Goal: Transaction & Acquisition: Purchase product/service

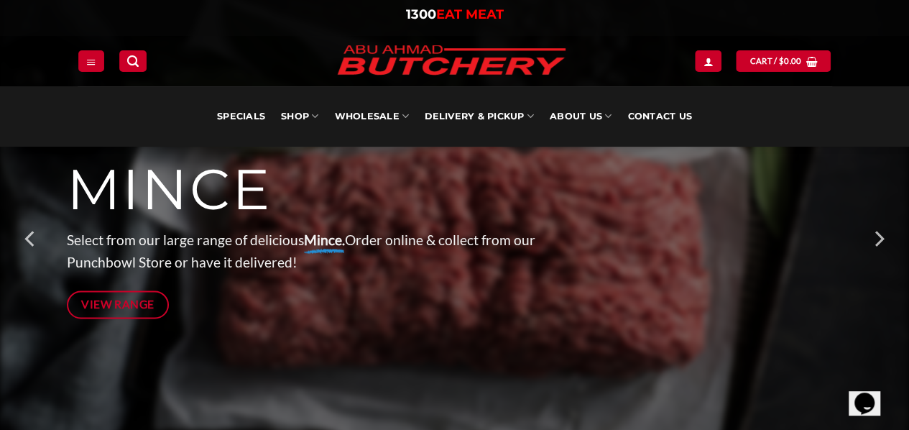
scroll to position [198, 0]
click at [880, 242] on icon "Next" at bounding box center [879, 240] width 9 height 16
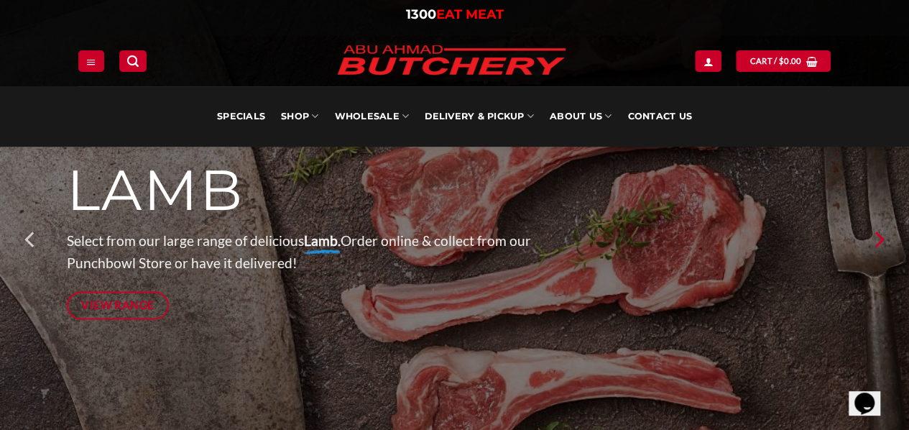
click at [880, 242] on icon "Next" at bounding box center [879, 240] width 9 height 16
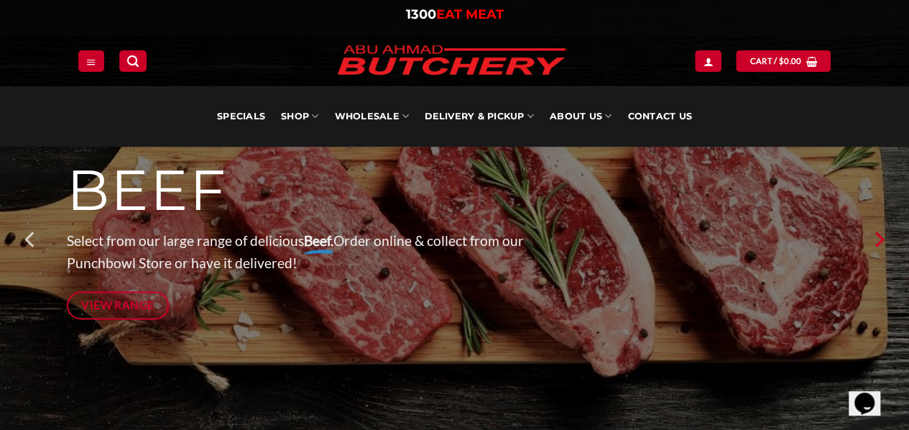
click at [880, 242] on icon "Next" at bounding box center [879, 240] width 9 height 16
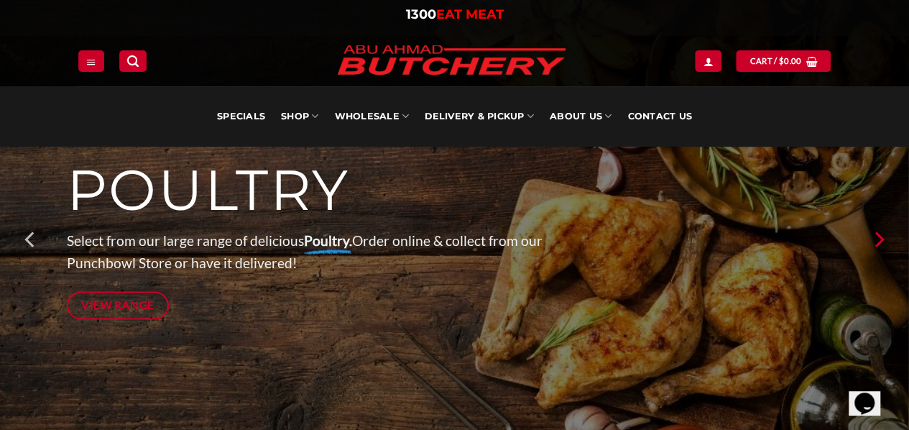
click at [880, 242] on icon "Next" at bounding box center [879, 240] width 9 height 16
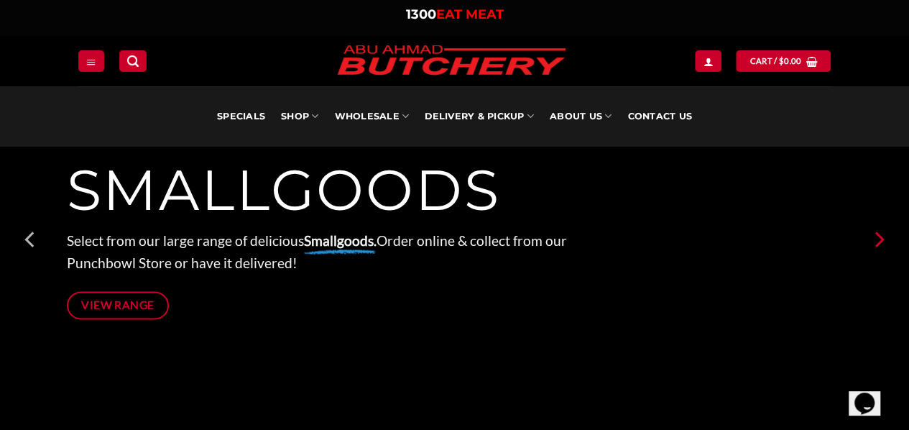
click at [880, 242] on icon "Next" at bounding box center [879, 240] width 9 height 16
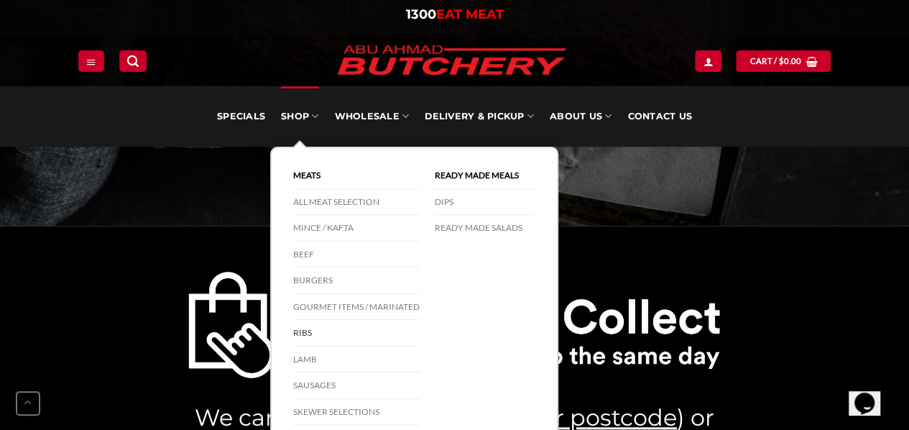
scroll to position [499, 0]
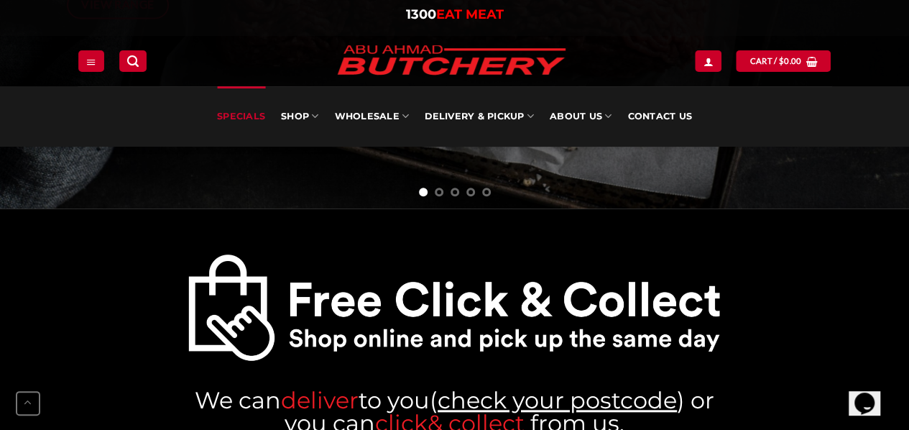
click at [254, 112] on link "Specials" at bounding box center [241, 116] width 48 height 60
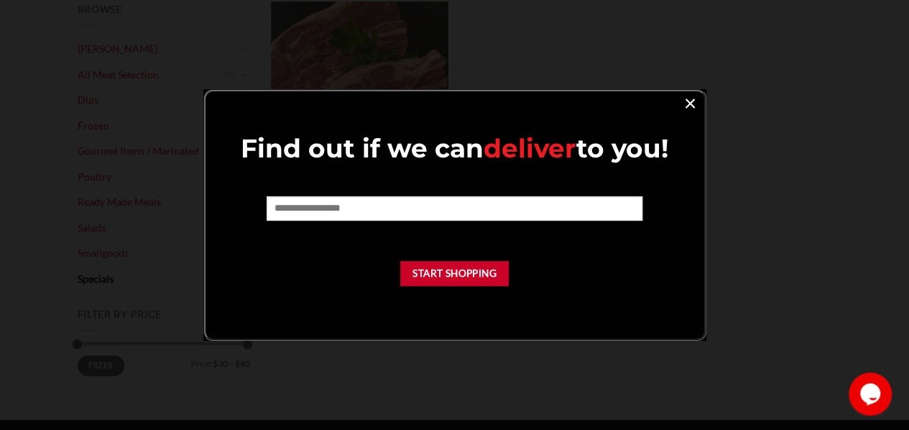
click at [690, 102] on link "×" at bounding box center [690, 102] width 21 height 19
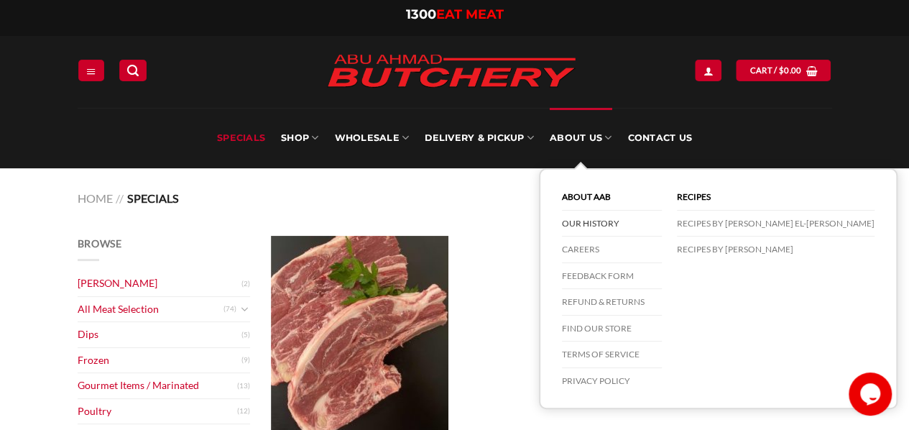
click at [598, 214] on link "Our History" at bounding box center [612, 224] width 100 height 27
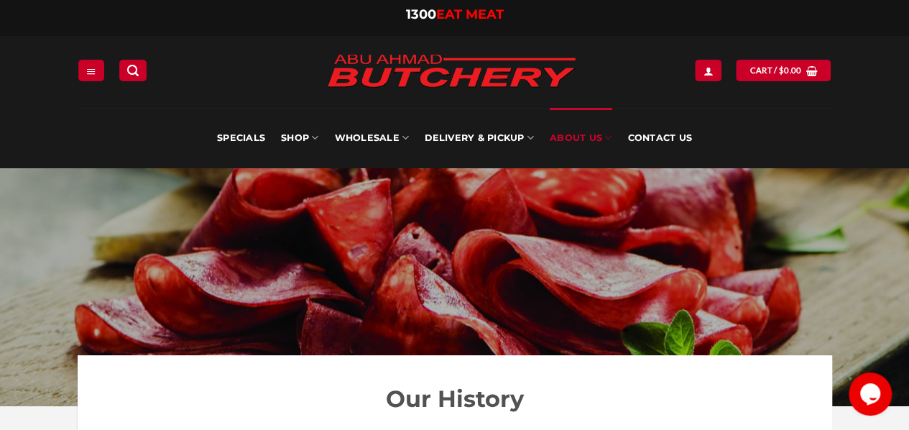
click at [124, 59] on div "**********" at bounding box center [455, 72] width 776 height 72
click at [127, 60] on link "Search" at bounding box center [132, 70] width 27 height 21
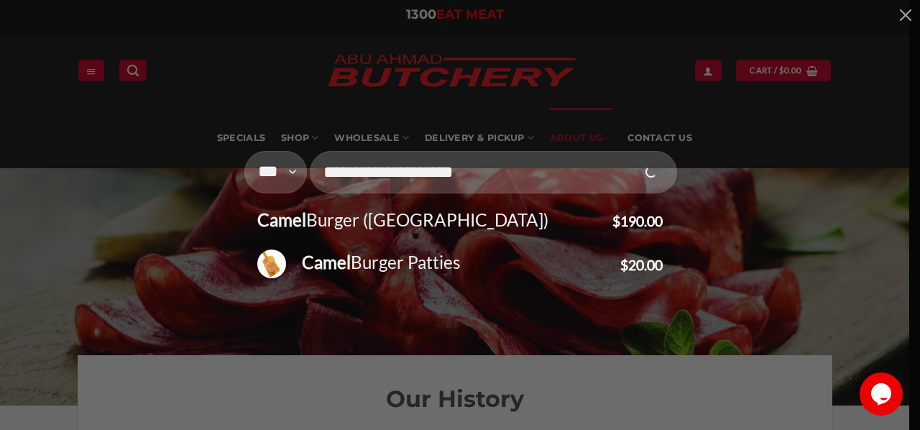
type input "**********"
click at [629, 145] on button "Submit" at bounding box center [651, 172] width 44 height 55
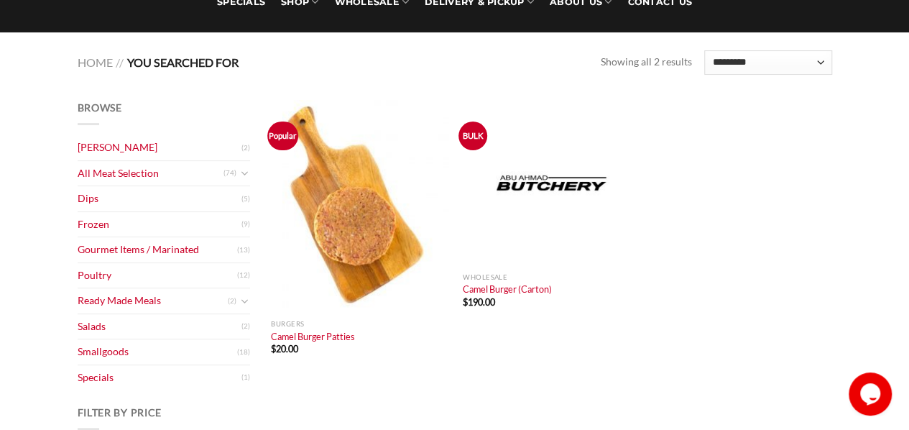
scroll to position [150, 0]
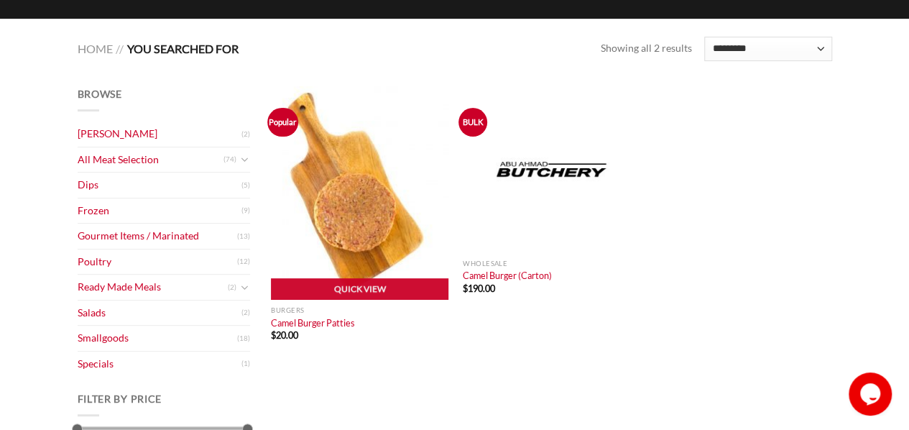
click at [347, 226] on img "Camel Burger Patties" at bounding box center [360, 192] width 178 height 213
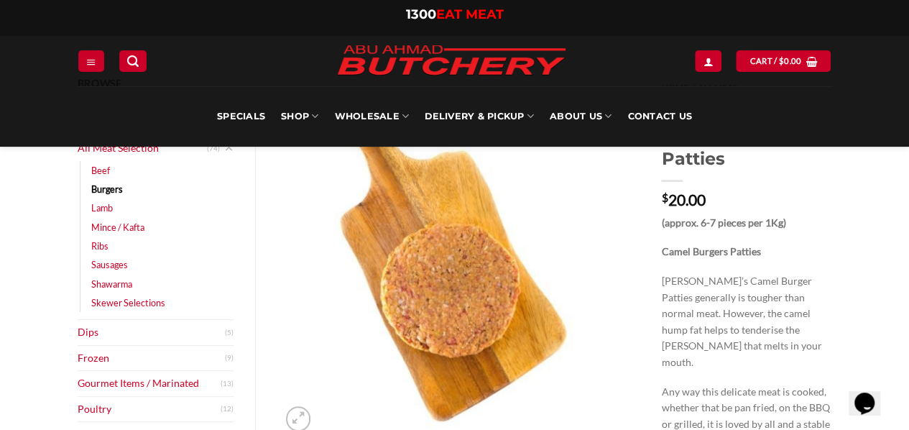
scroll to position [121, 0]
click at [493, 275] on img at bounding box center [459, 257] width 362 height 362
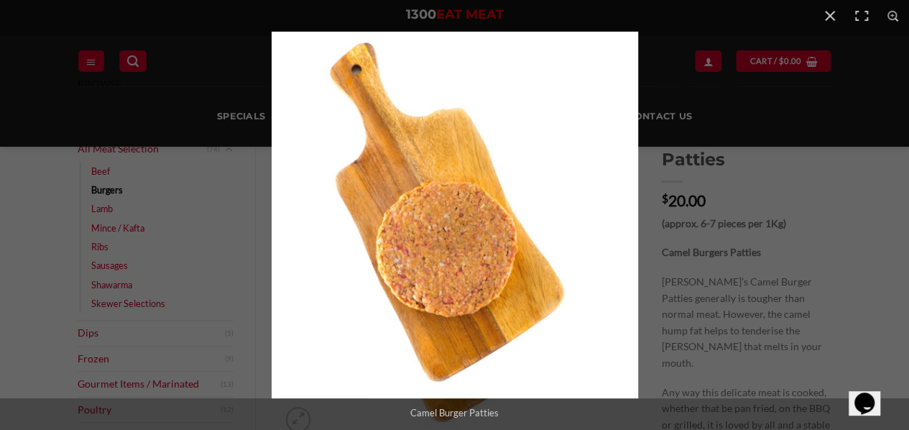
click at [482, 237] on img at bounding box center [455, 215] width 367 height 367
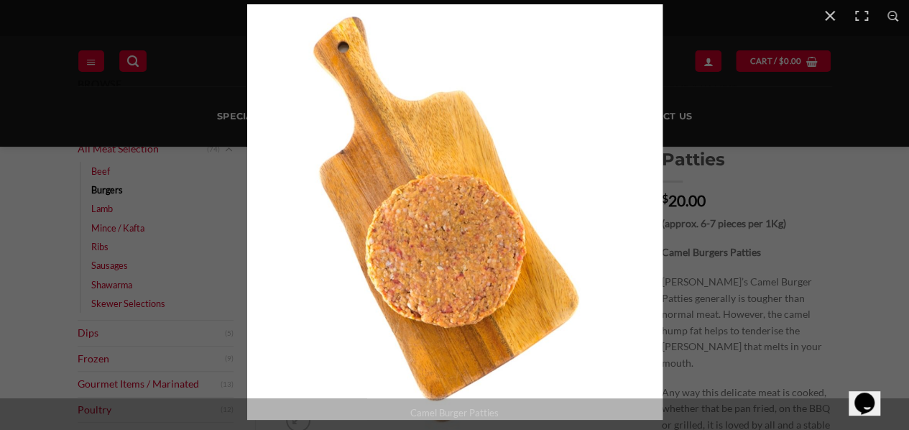
click at [482, 237] on img at bounding box center [455, 212] width 416 height 416
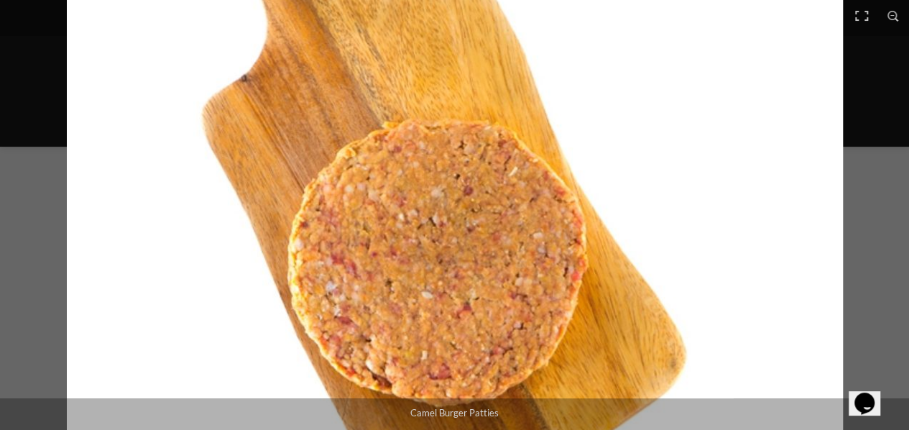
click at [482, 237] on img at bounding box center [455, 190] width 776 height 776
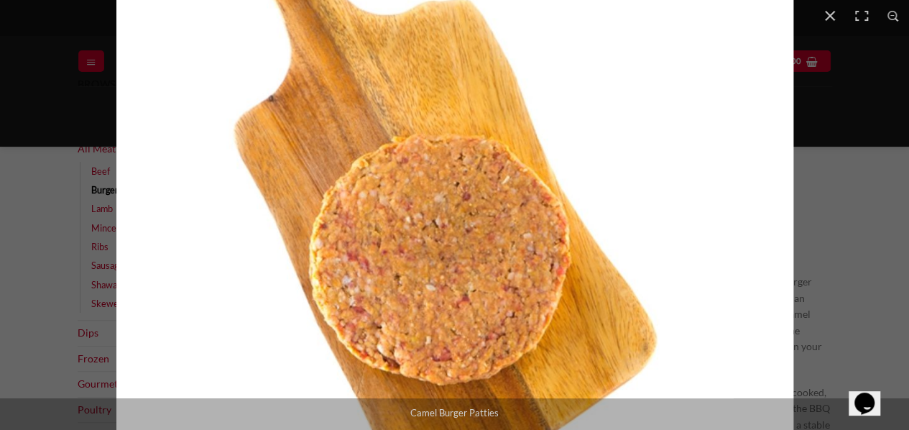
click at [482, 237] on img at bounding box center [454, 196] width 677 height 677
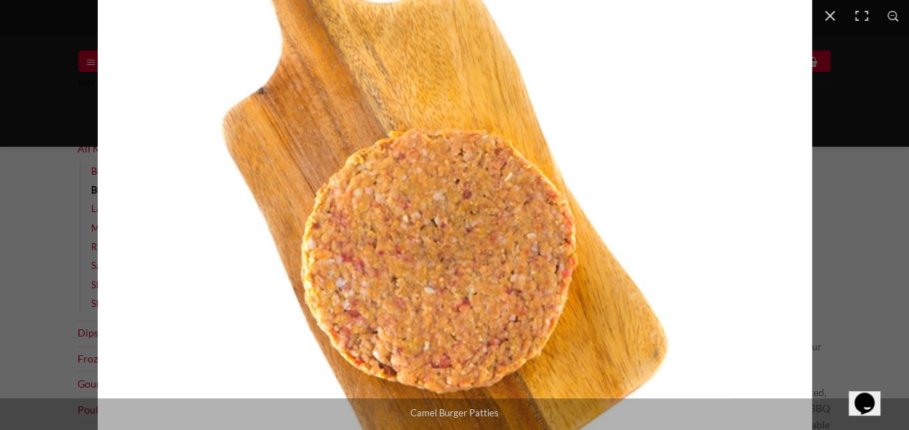
click at [482, 237] on img at bounding box center [455, 194] width 715 height 715
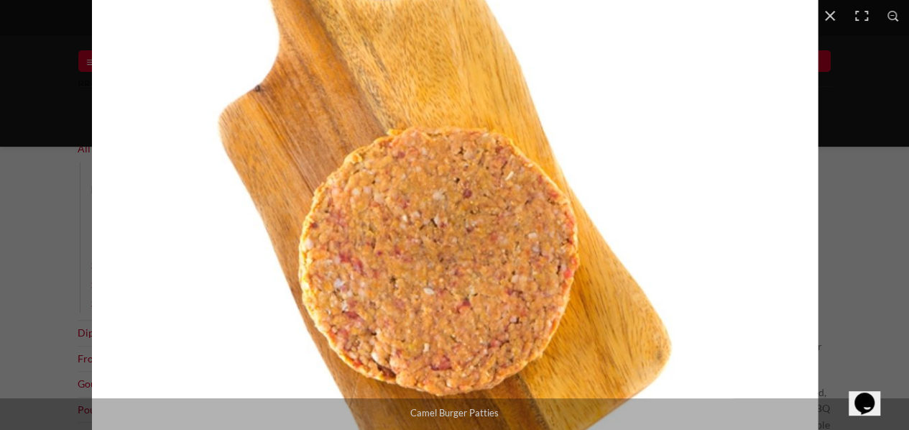
click at [482, 237] on img at bounding box center [455, 193] width 727 height 727
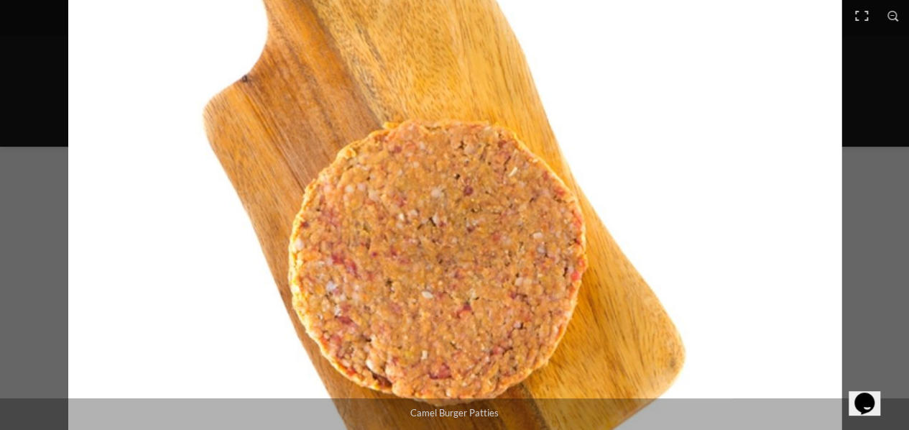
click at [482, 237] on img at bounding box center [455, 191] width 774 height 774
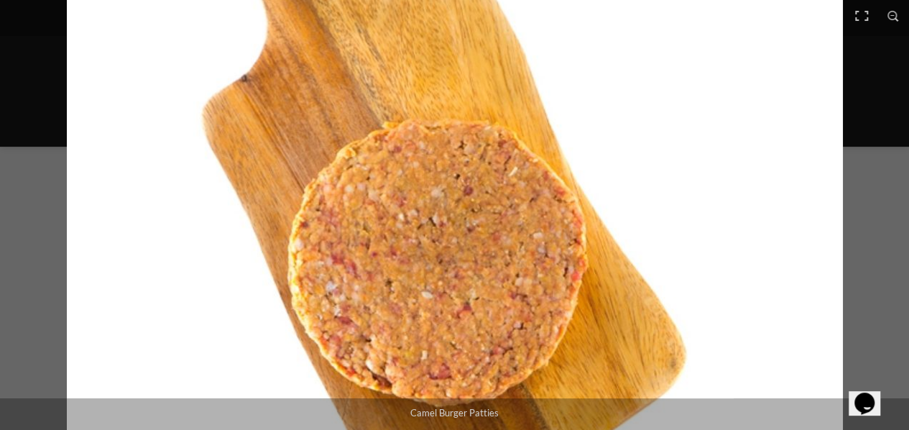
click at [482, 237] on img at bounding box center [455, 190] width 776 height 776
click at [876, 215] on div at bounding box center [521, 17] width 909 height 430
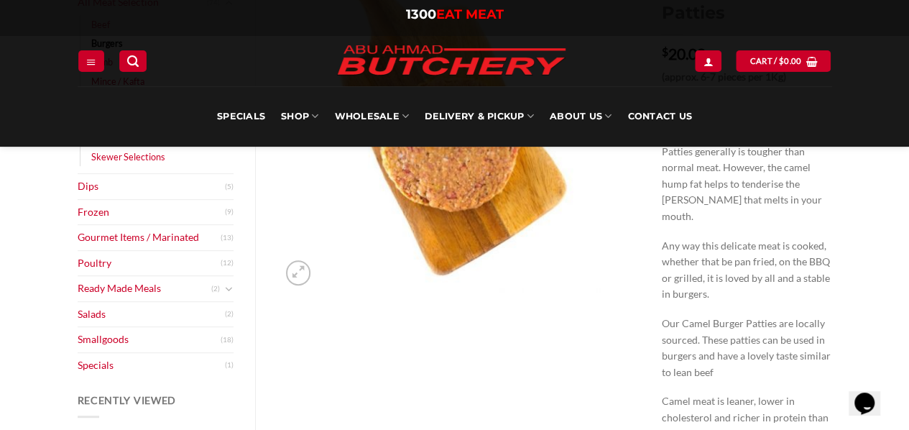
scroll to position [18, 0]
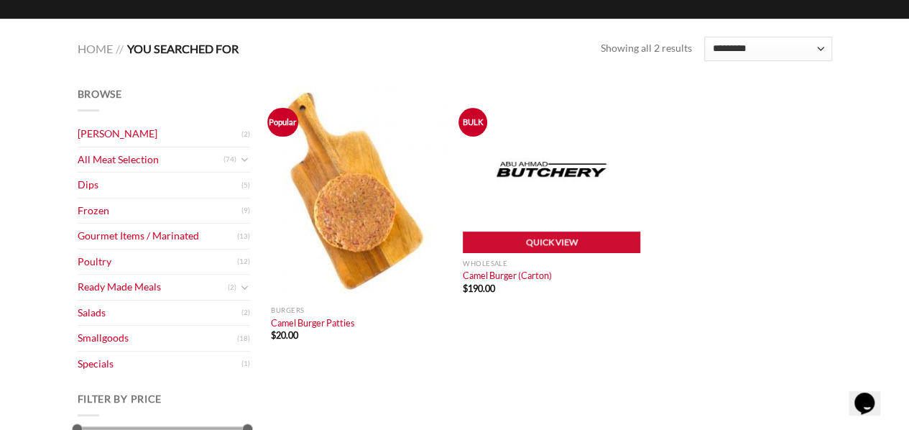
click at [526, 183] on img "Camel Burger (Carton)" at bounding box center [552, 169] width 178 height 166
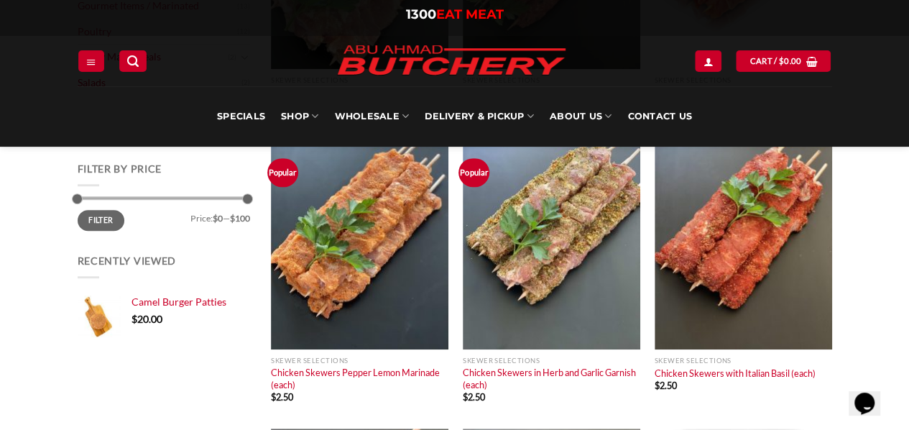
scroll to position [378, 0]
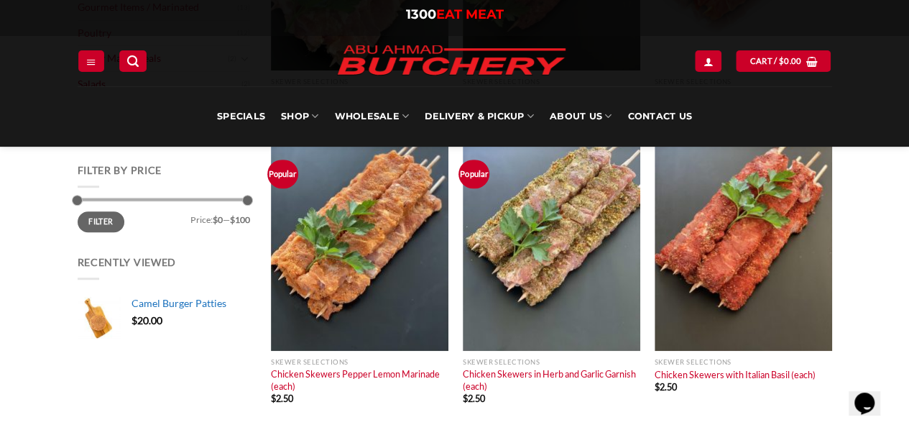
click at [183, 297] on span "Camel Burger Patties" at bounding box center [179, 303] width 95 height 12
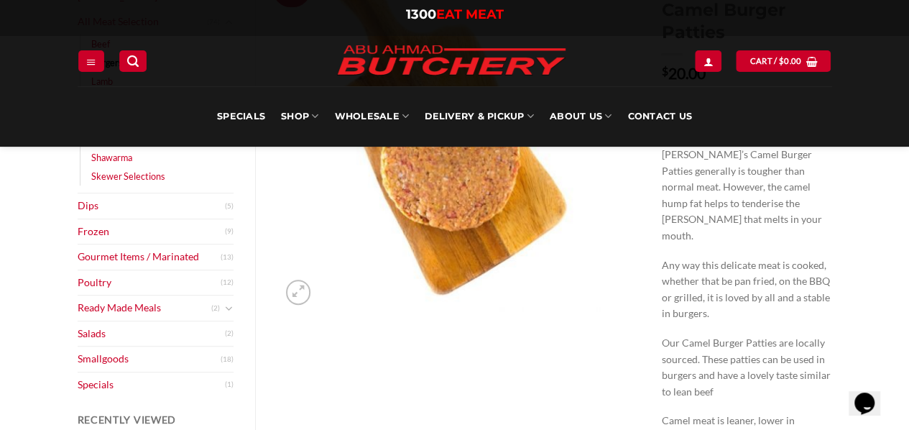
scroll to position [249, 0]
